Goal: Book appointment/travel/reservation

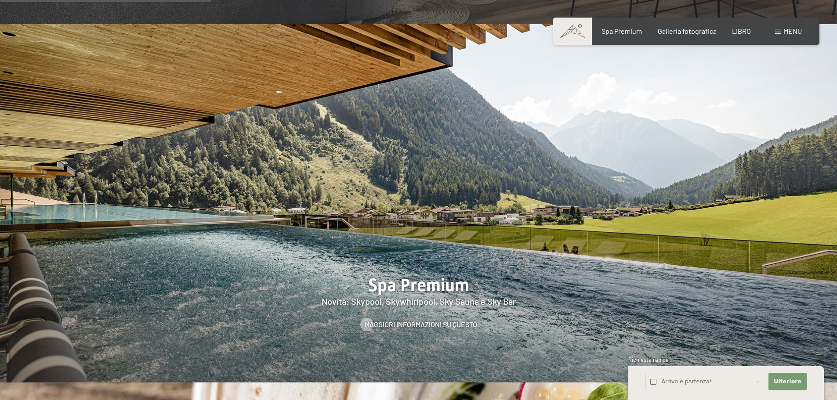
scroll to position [1449, 0]
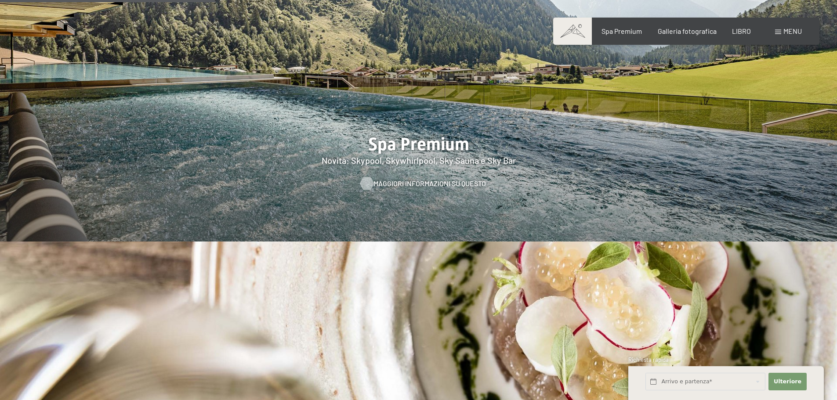
click at [432, 179] on font "Maggiori informazioni su questo" at bounding box center [429, 183] width 112 height 8
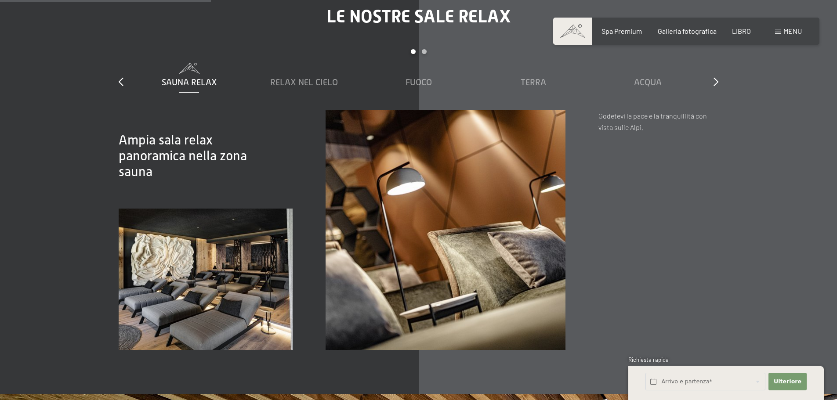
scroll to position [1713, 0]
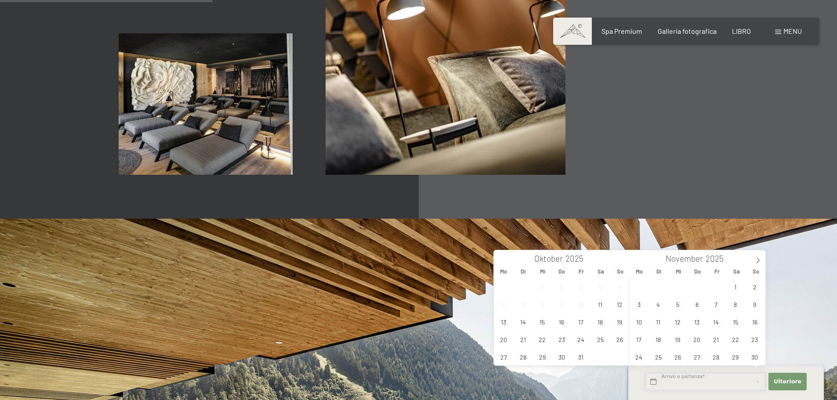
click at [671, 384] on input "text" at bounding box center [705, 382] width 120 height 18
click at [716, 307] on span "7" at bounding box center [715, 304] width 17 height 17
click at [753, 304] on span "9" at bounding box center [754, 304] width 17 height 17
type input "Fr. 07.11.2025 - So. 09.11.2025"
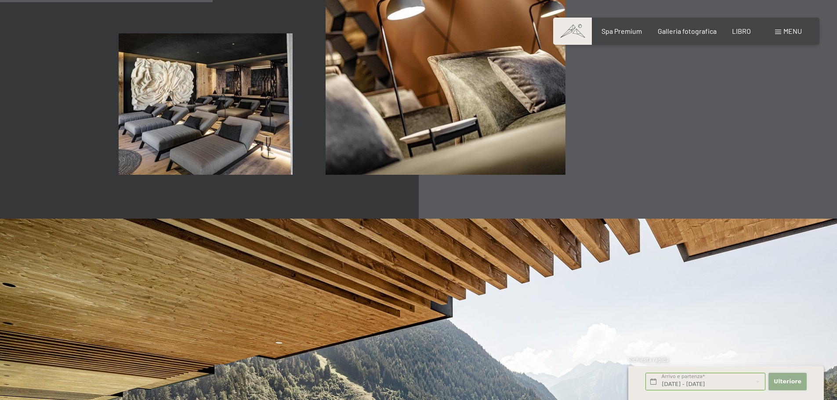
click at [788, 384] on font "Ulteriore" at bounding box center [787, 381] width 28 height 7
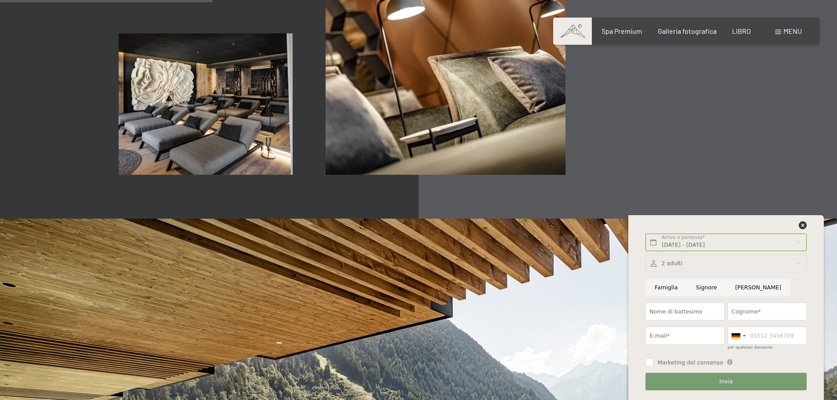
click at [707, 291] on input "Signore" at bounding box center [705, 288] width 39 height 18
radio input "true"
click at [697, 314] on input "Nome di battesimo" at bounding box center [684, 312] width 79 height 18
type input "Vincenzo"
click at [759, 309] on input "Cognome*" at bounding box center [766, 312] width 79 height 18
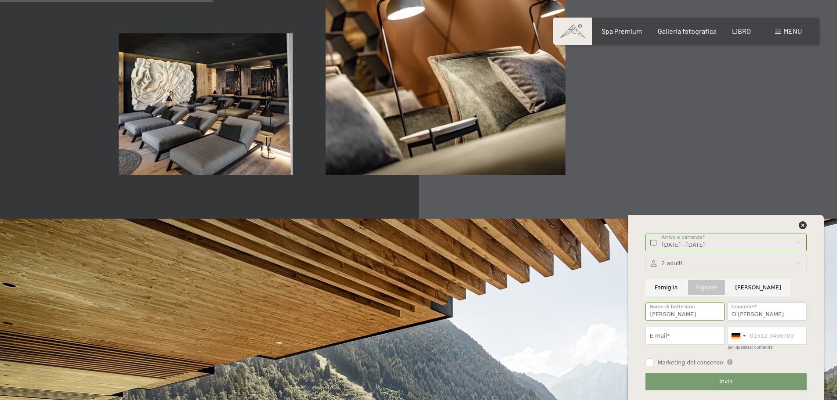
type input "D'Alesio"
click at [686, 336] on input "E-mail*" at bounding box center [684, 336] width 79 height 18
type input "i"
type input "vincedalesio@gmail.com"
click at [747, 338] on div at bounding box center [738, 335] width 20 height 17
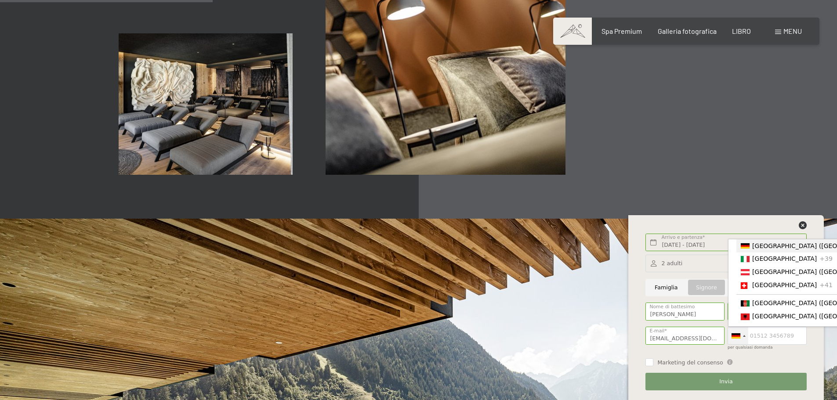
click at [747, 338] on div at bounding box center [738, 335] width 20 height 17
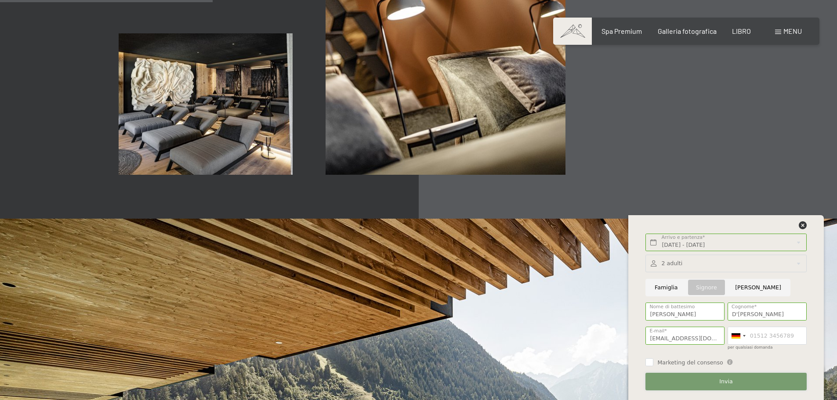
click at [740, 382] on button "Invia" at bounding box center [725, 382] width 161 height 18
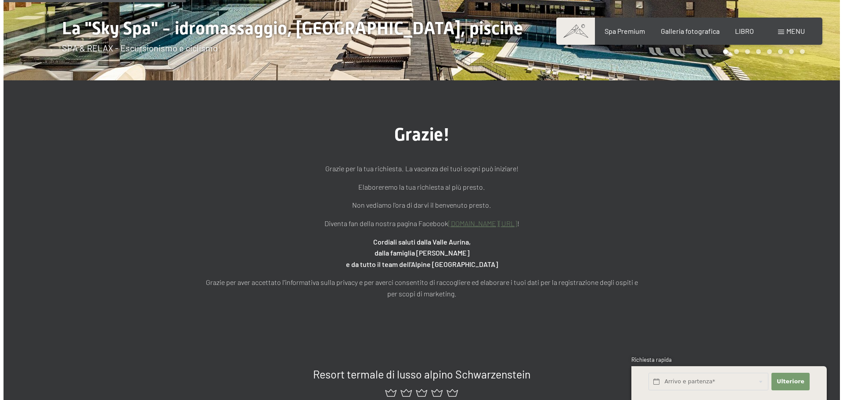
scroll to position [132, 0]
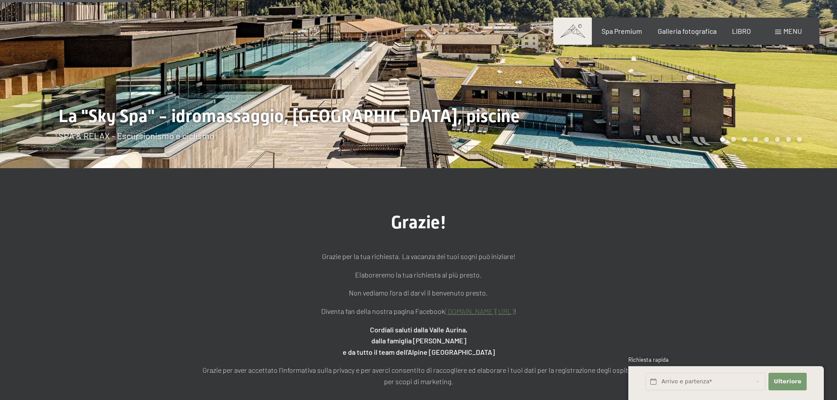
click at [770, 31] on div "Libro Richieste Spa Premium Galleria fotografica LIBRO menu DI ESSO IT Buono Ga…" at bounding box center [686, 31] width 231 height 10
click at [783, 36] on div "Libro Richieste Spa Premium Galleria fotografica LIBRO menu DI ESSO IT Buono Ga…" at bounding box center [686, 31] width 231 height 10
click at [784, 29] on font "menu" at bounding box center [792, 31] width 18 height 8
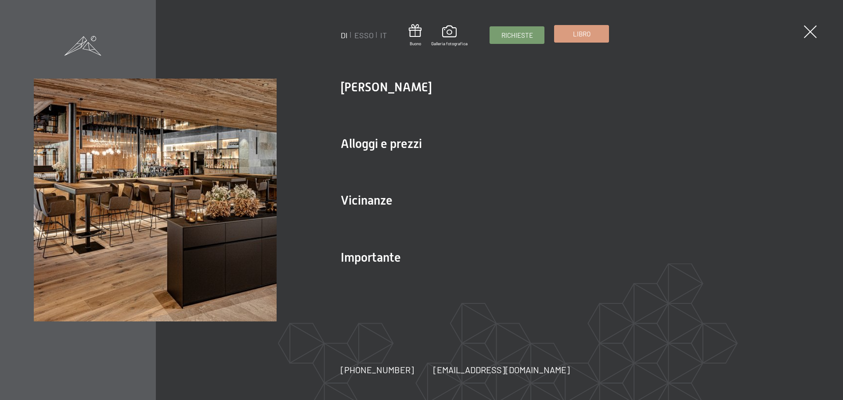
click at [582, 34] on font "Libro" at bounding box center [582, 34] width 18 height 8
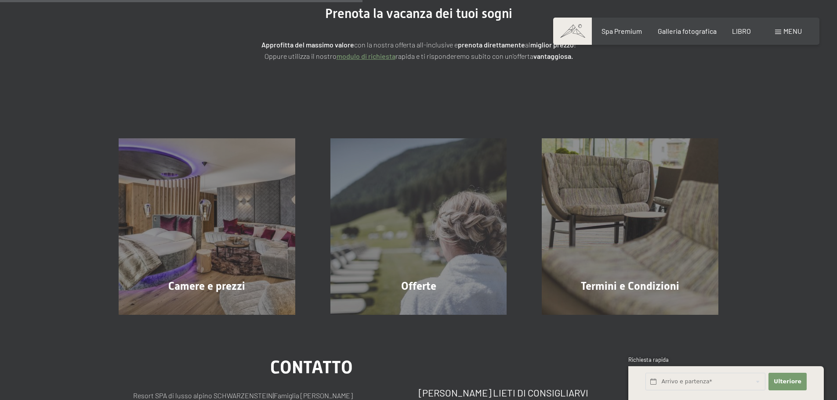
scroll to position [176, 0]
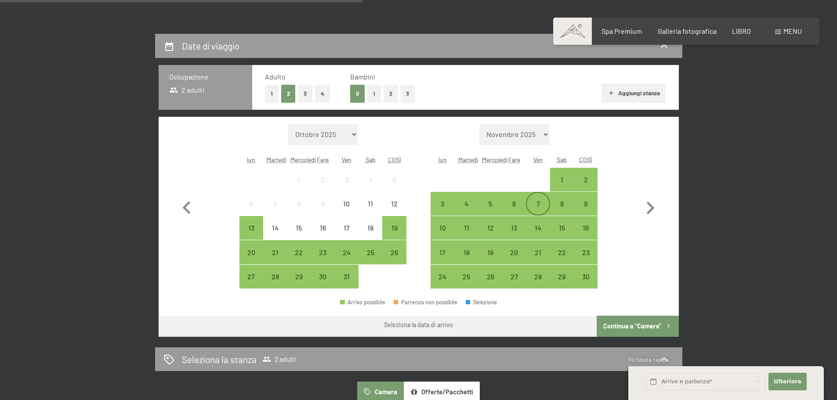
click at [534, 207] on div "7" at bounding box center [538, 211] width 22 height 22
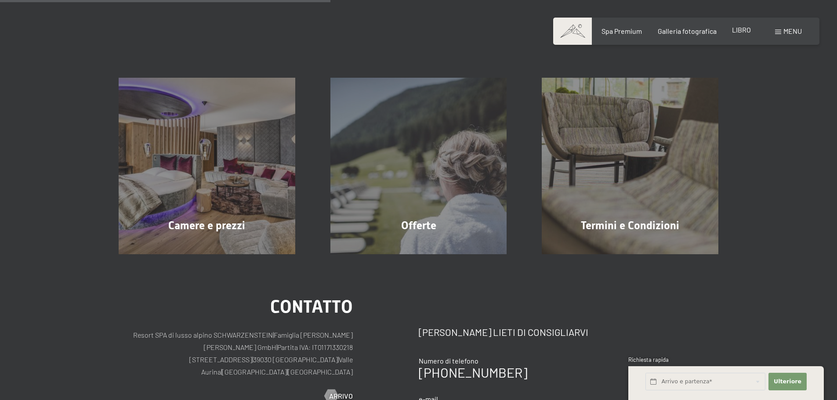
click at [735, 29] on font "LIBRO" at bounding box center [741, 29] width 19 height 8
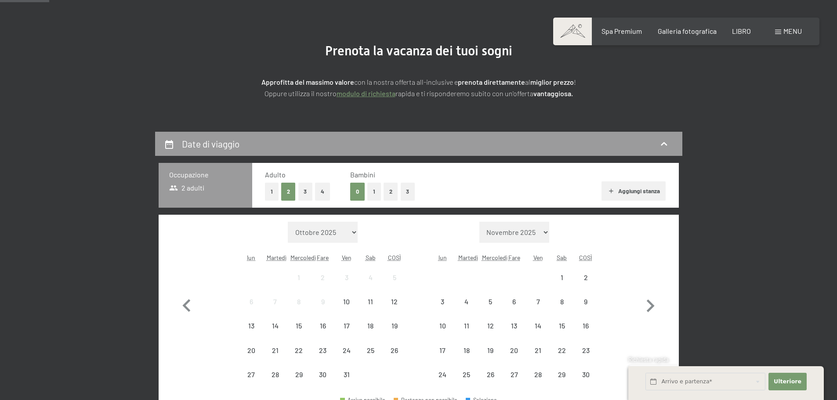
scroll to position [176, 0]
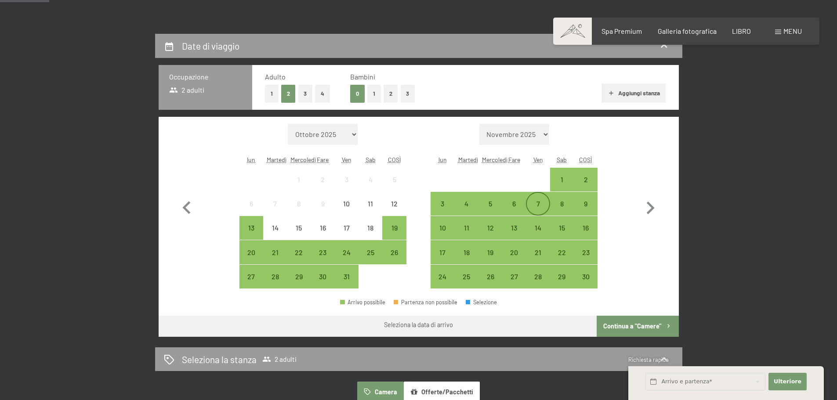
click at [541, 202] on div "7" at bounding box center [538, 211] width 22 height 22
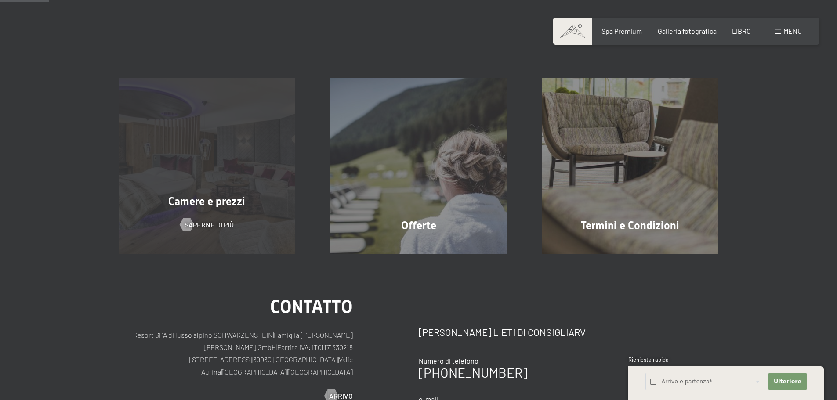
click at [221, 201] on font "Camere e prezzi" at bounding box center [206, 201] width 77 height 13
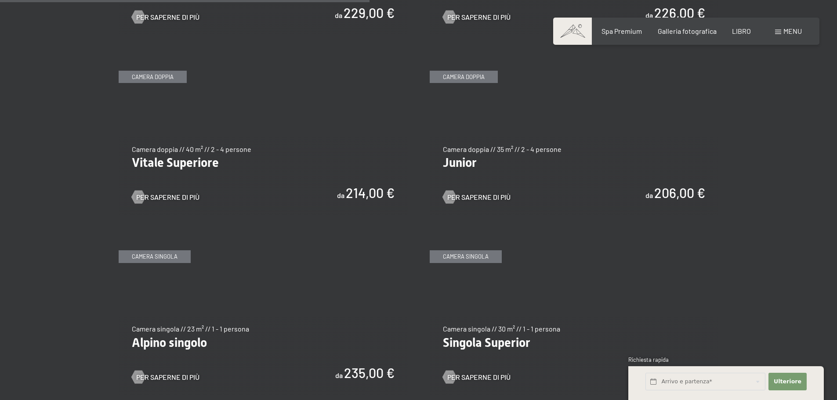
scroll to position [1142, 0]
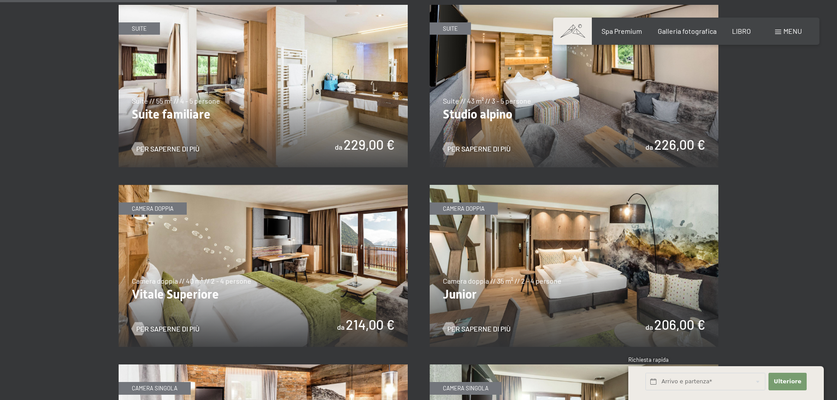
click at [570, 262] on img at bounding box center [574, 266] width 289 height 163
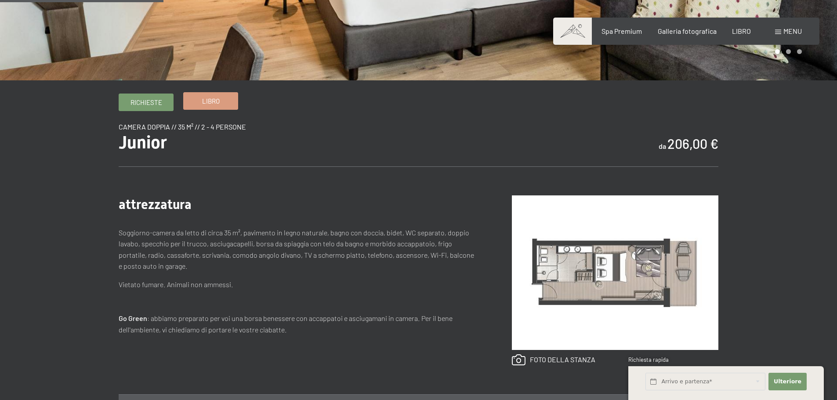
click at [224, 101] on link "Libro" at bounding box center [211, 101] width 54 height 17
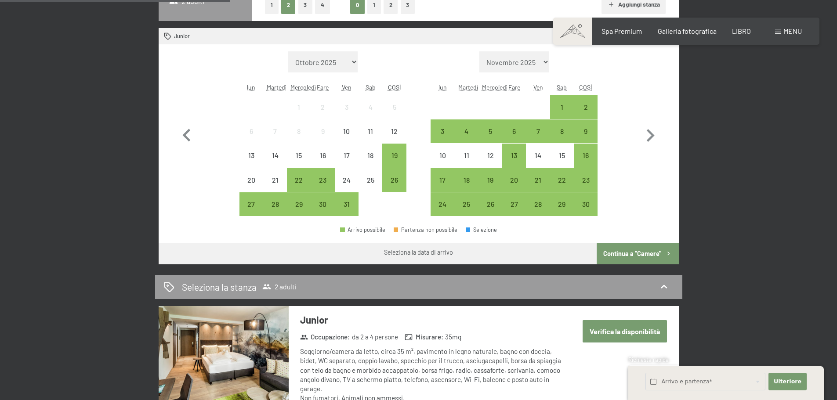
scroll to position [220, 0]
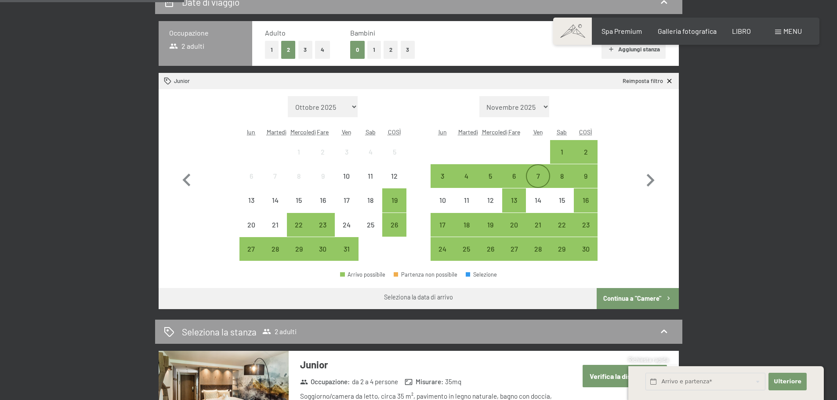
click at [542, 177] on div "7" at bounding box center [538, 184] width 22 height 22
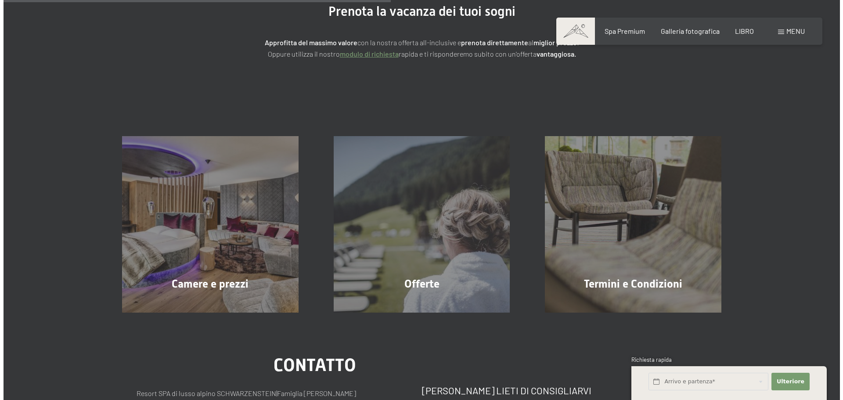
scroll to position [0, 0]
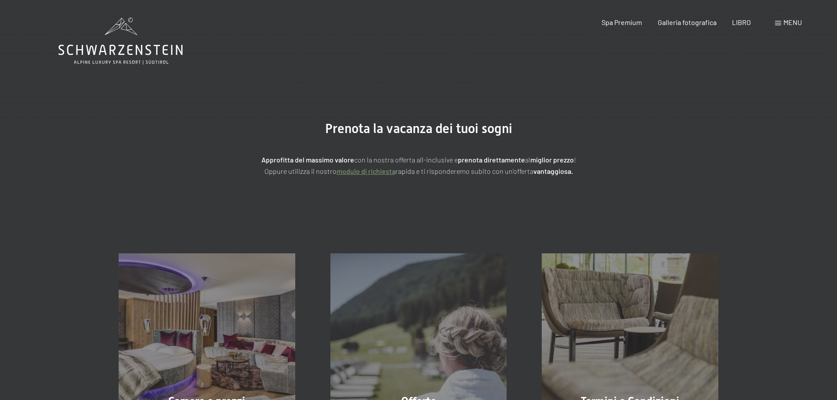
click at [785, 25] on font "menu" at bounding box center [792, 22] width 18 height 8
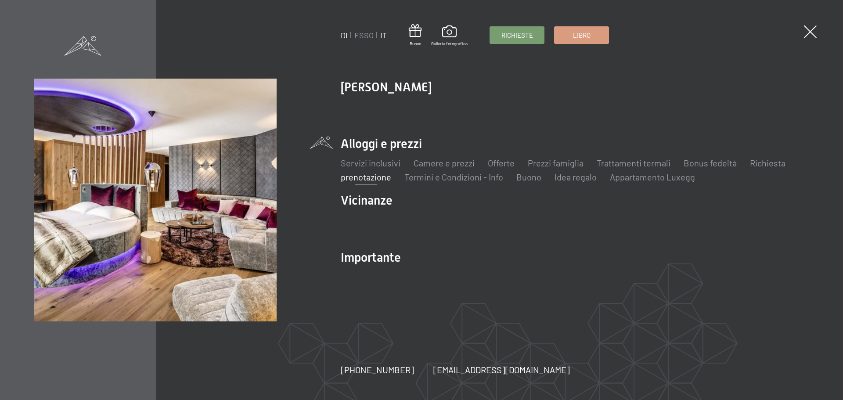
click at [384, 36] on font "IT" at bounding box center [383, 35] width 7 height 10
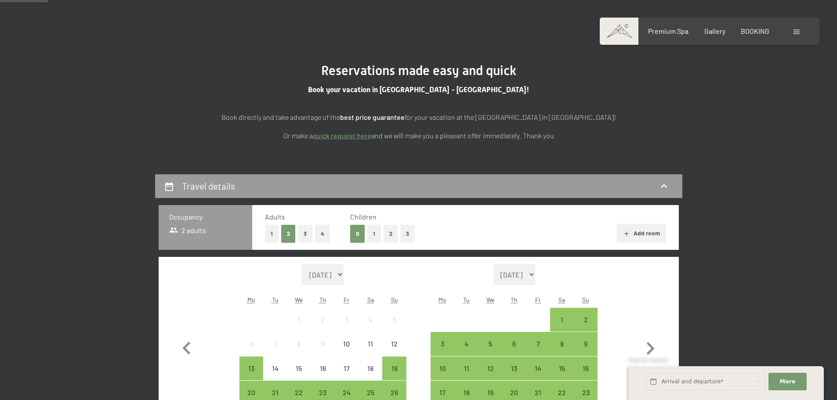
scroll to position [176, 0]
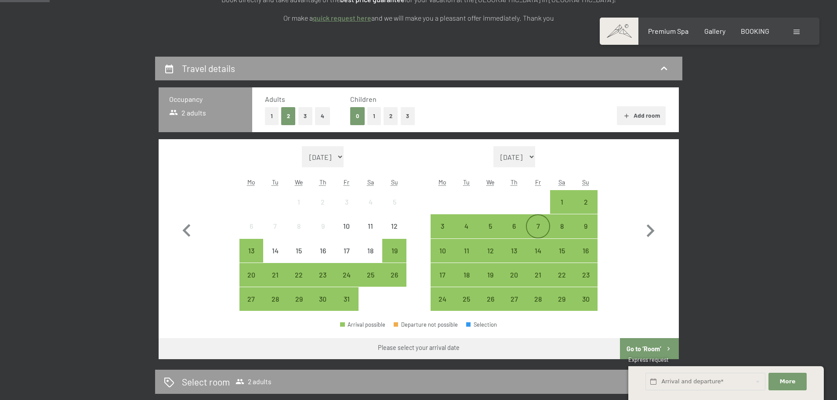
click at [540, 229] on div "7" at bounding box center [538, 234] width 22 height 22
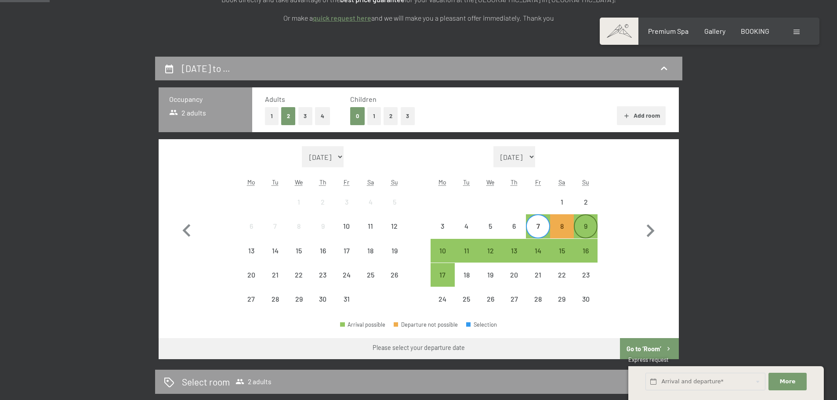
click at [590, 228] on div "9" at bounding box center [585, 234] width 22 height 22
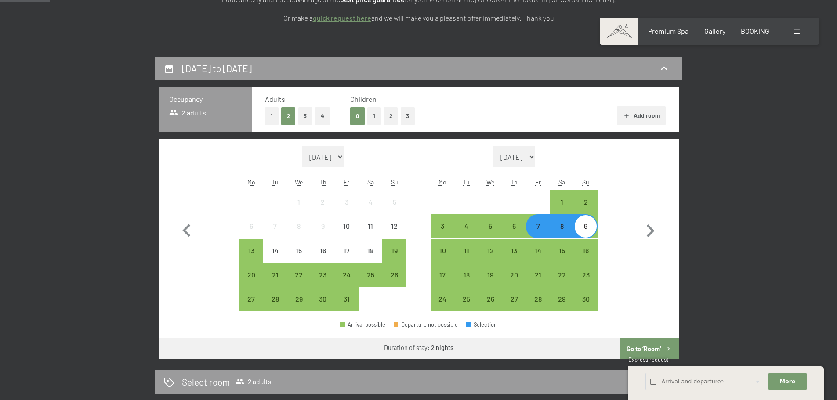
click at [647, 348] on button "Go to ‘Room’" at bounding box center [649, 348] width 58 height 21
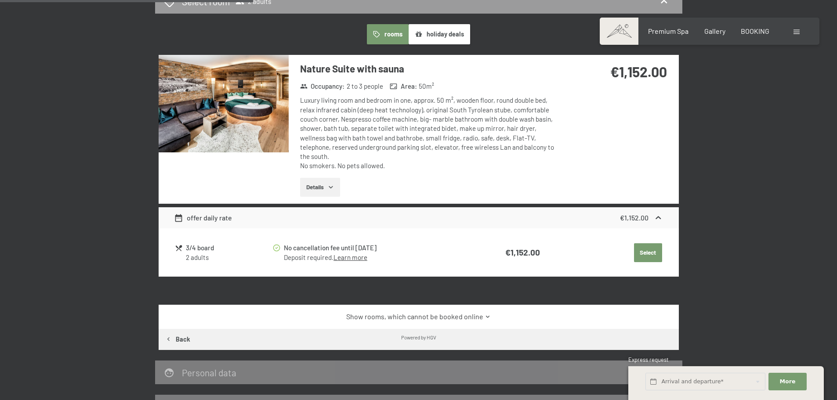
scroll to position [276, 0]
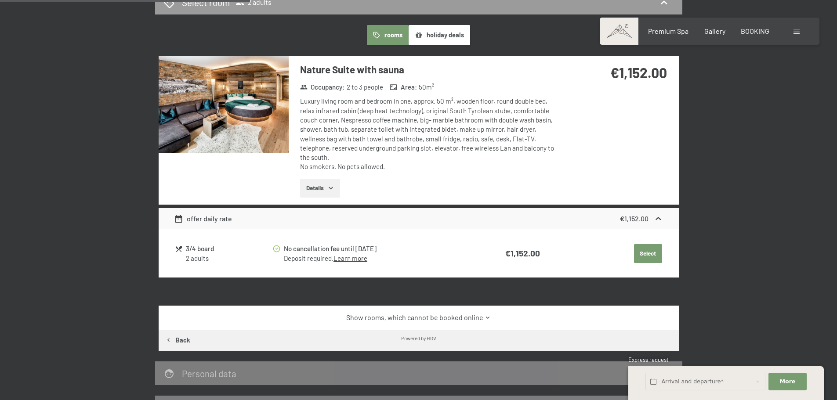
click at [457, 35] on button "holiday deals" at bounding box center [438, 35] width 61 height 20
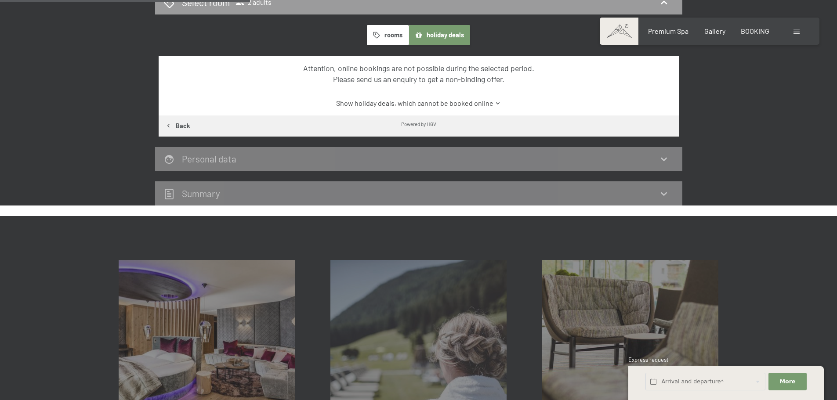
click at [381, 33] on button "rooms" at bounding box center [388, 35] width 42 height 20
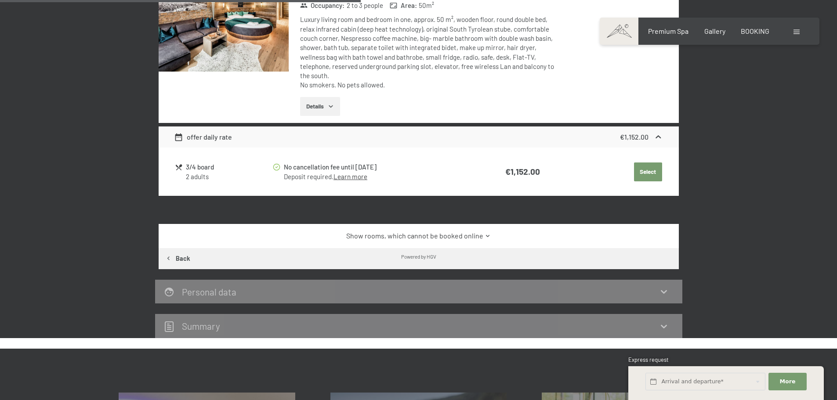
scroll to position [408, 0]
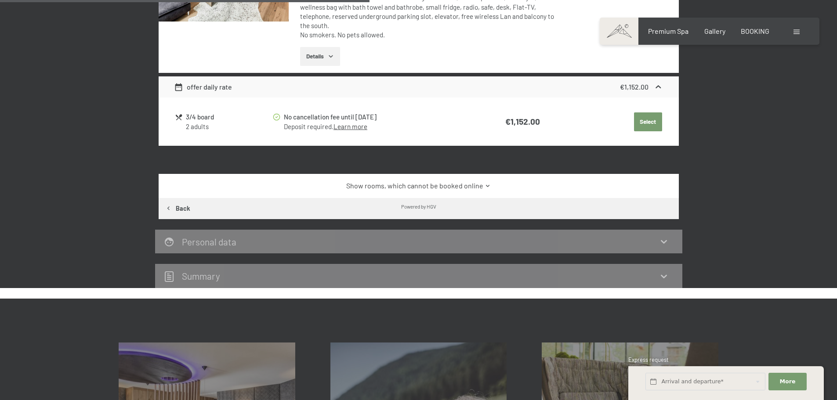
click at [482, 181] on link "Show rooms, which cannot be booked online" at bounding box center [418, 186] width 489 height 10
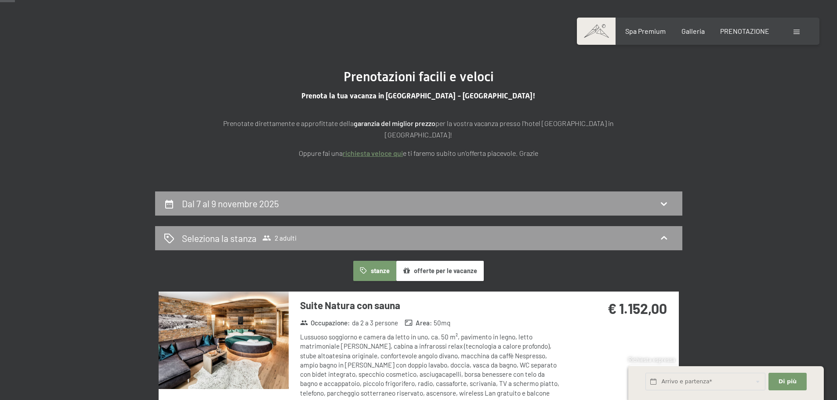
scroll to position [48, 0]
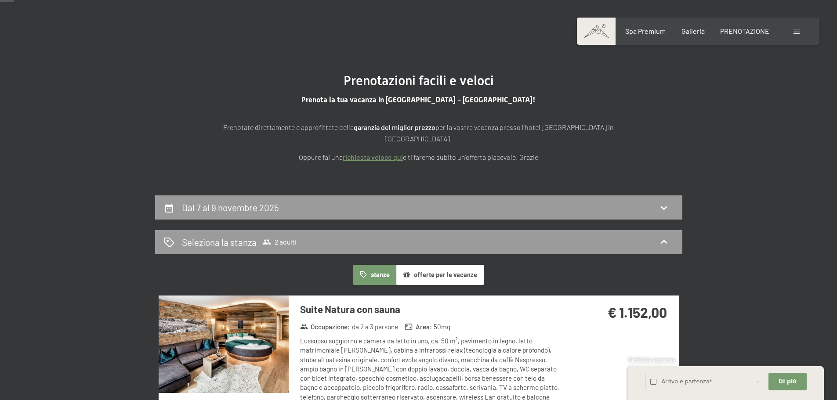
click at [368, 153] on font "richiesta veloce qui" at bounding box center [373, 157] width 60 height 8
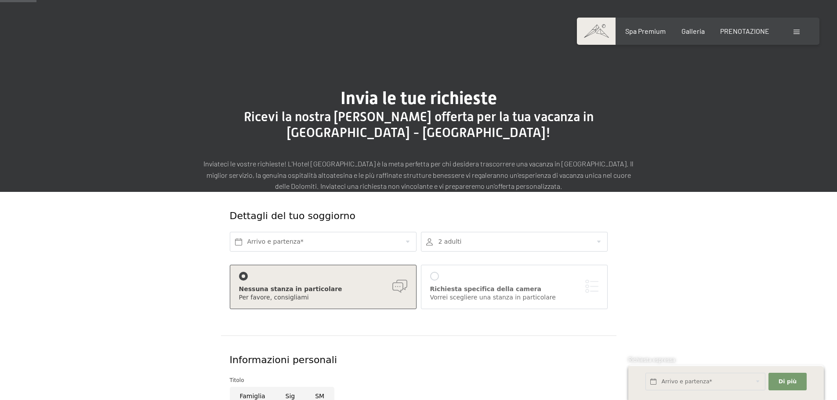
scroll to position [132, 0]
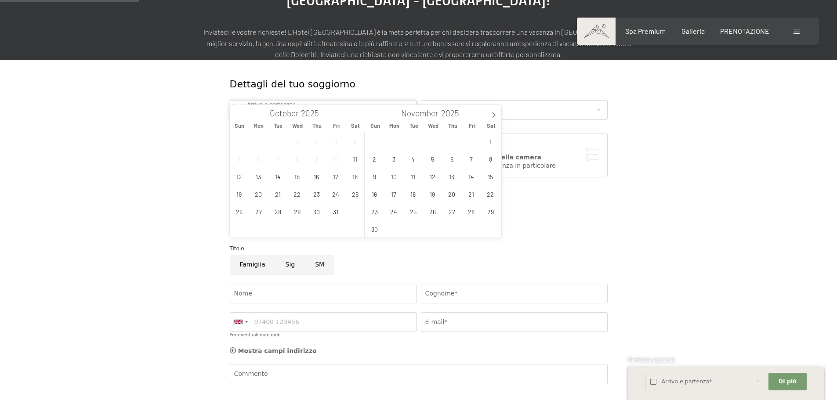
click at [326, 100] on input "text" at bounding box center [323, 110] width 187 height 20
click at [470, 160] on span "7" at bounding box center [470, 158] width 17 height 17
type input "[DATE]"
